Goal: Find specific page/section: Find specific page/section

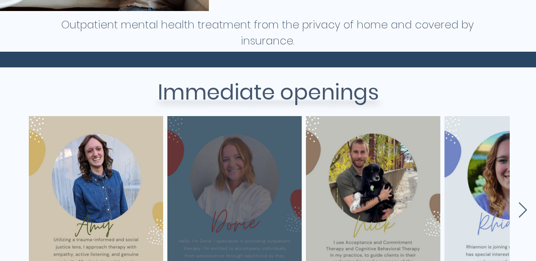
scroll to position [339, 0]
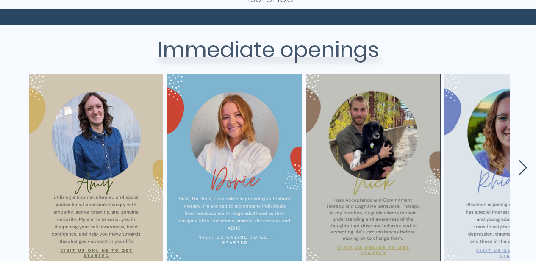
click at [525, 167] on icon "Next Item" at bounding box center [523, 168] width 10 height 17
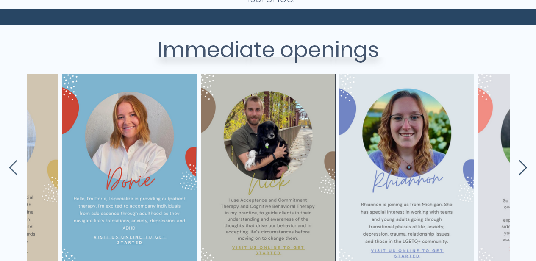
click at [525, 167] on icon "Next Item" at bounding box center [523, 168] width 10 height 17
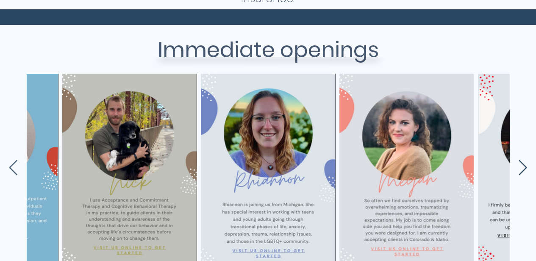
click at [525, 167] on icon "Next Item" at bounding box center [523, 168] width 10 height 17
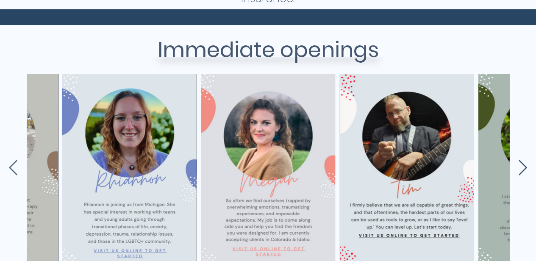
click at [525, 167] on icon "Next Item" at bounding box center [523, 168] width 10 height 17
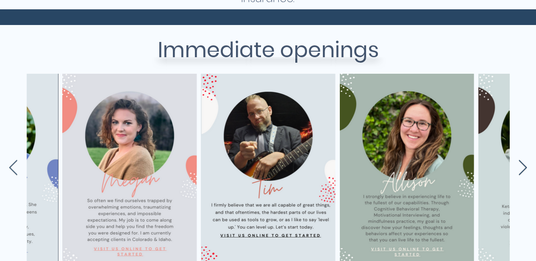
click at [525, 167] on icon "Next Item" at bounding box center [523, 168] width 10 height 17
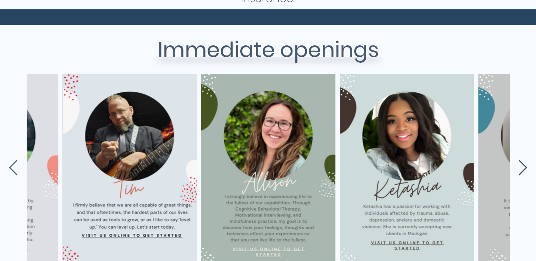
scroll to position [0, 660]
click at [525, 167] on icon "Next Item" at bounding box center [523, 168] width 10 height 17
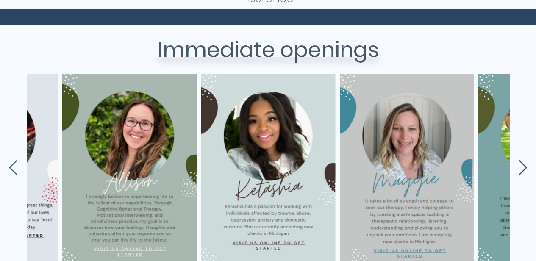
scroll to position [0, 798]
click at [525, 167] on icon "Next Item" at bounding box center [523, 168] width 10 height 17
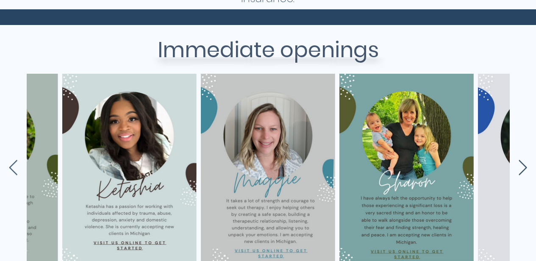
click at [525, 167] on icon "Next Item" at bounding box center [523, 168] width 10 height 17
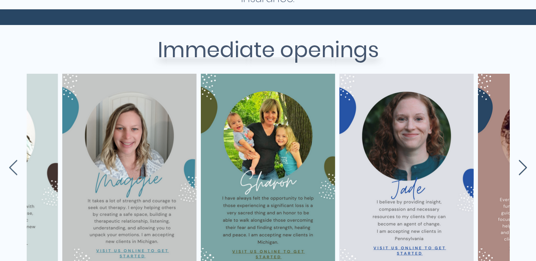
click at [525, 167] on icon "Next Item" at bounding box center [523, 168] width 10 height 17
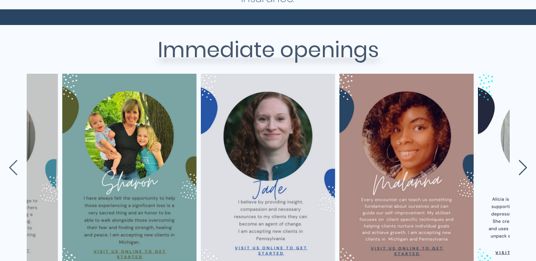
scroll to position [0, 1214]
click at [525, 167] on icon "Next Item" at bounding box center [523, 168] width 10 height 17
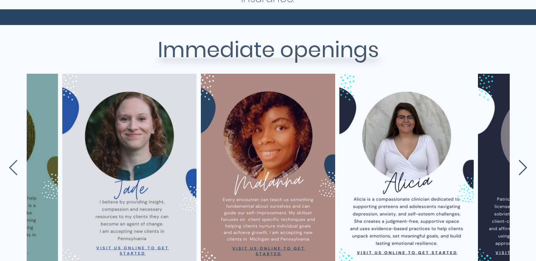
click at [525, 167] on icon "Next Item" at bounding box center [523, 168] width 10 height 17
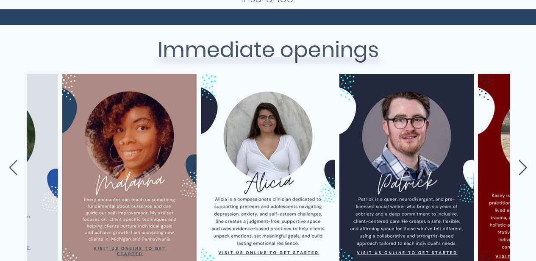
scroll to position [0, 1492]
click at [525, 167] on icon "Next Item" at bounding box center [523, 168] width 10 height 17
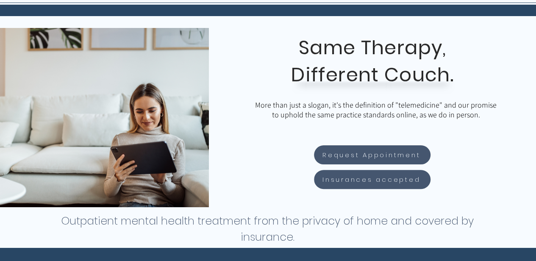
scroll to position [85, 0]
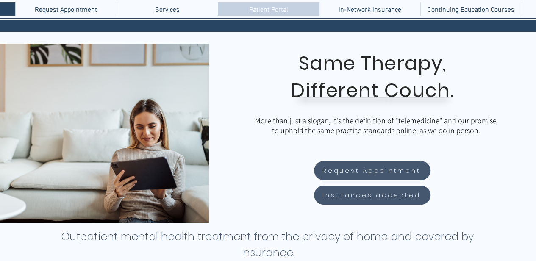
click at [257, 3] on p "Patient Portal" at bounding box center [268, 9] width 47 height 14
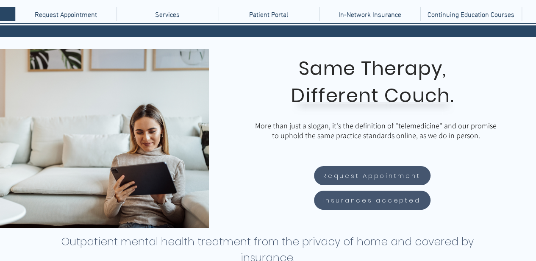
scroll to position [0, 0]
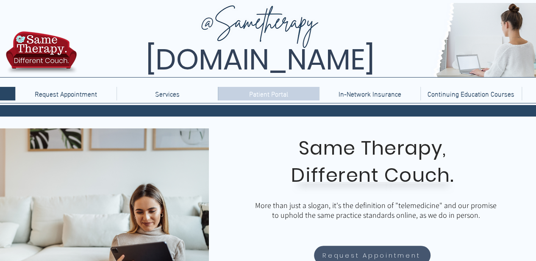
click at [268, 90] on p "Patient Portal" at bounding box center [268, 94] width 47 height 14
